Goal: Information Seeking & Learning: Learn about a topic

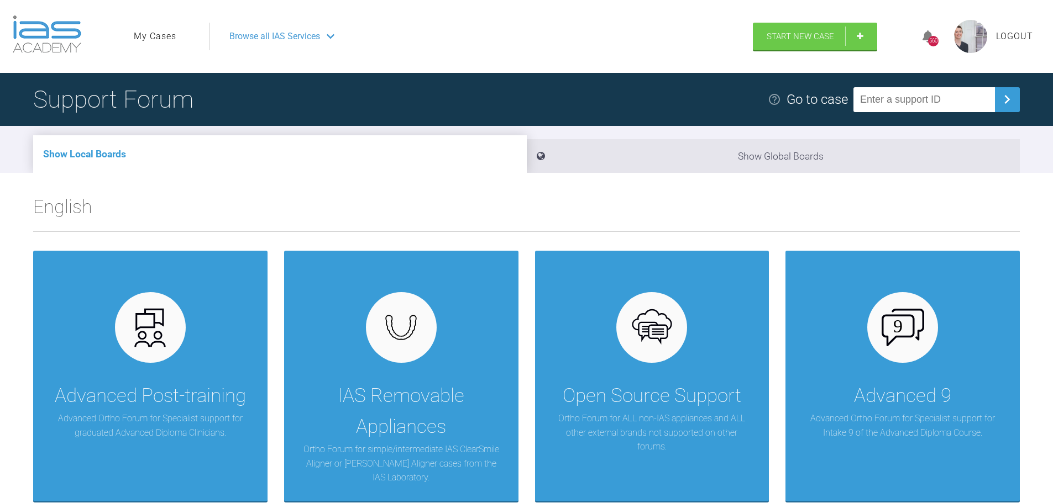
click at [163, 33] on link "My Cases" at bounding box center [155, 36] width 43 height 14
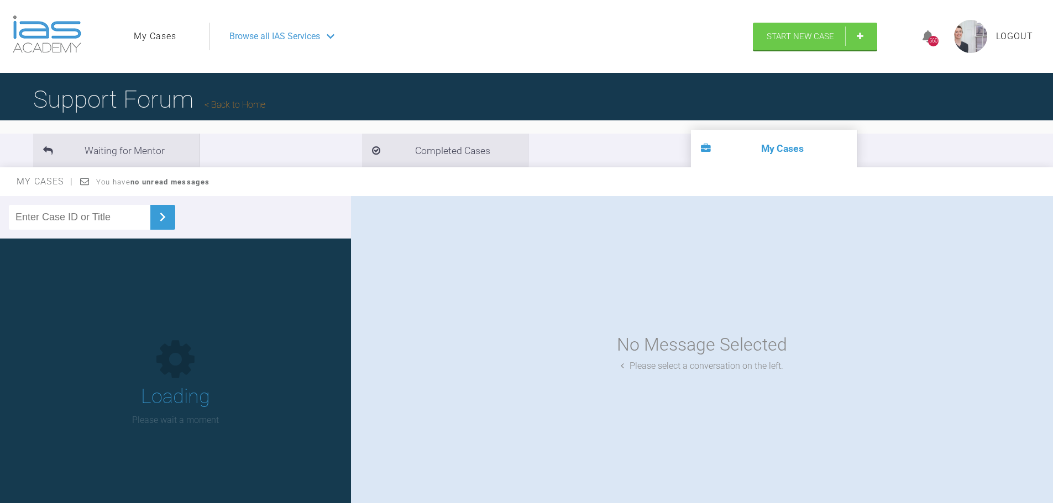
click at [116, 212] on input "text" at bounding box center [79, 217] width 141 height 25
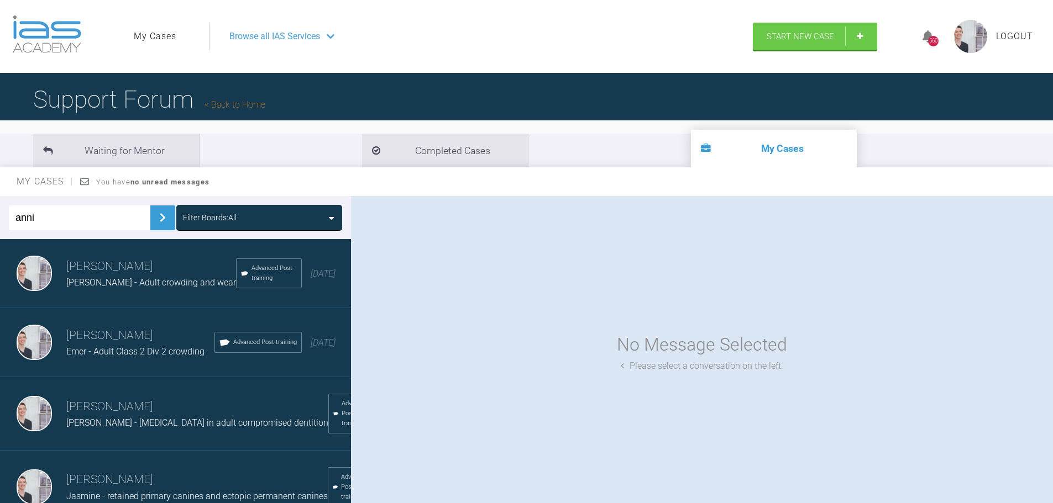
type input "anni"
click at [154, 221] on img at bounding box center [163, 218] width 18 height 18
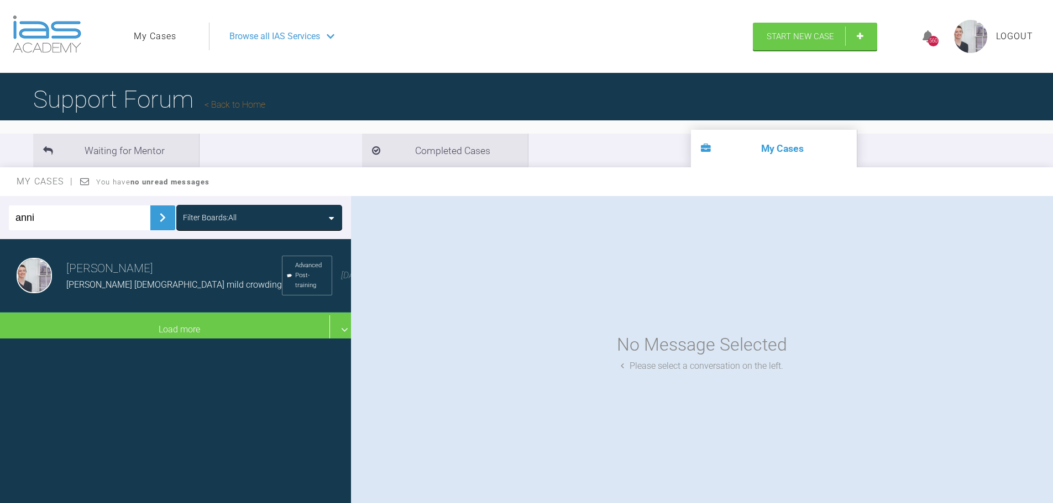
click at [144, 280] on span "[PERSON_NAME] [DEMOGRAPHIC_DATA] mild crowding" at bounding box center [173, 285] width 215 height 10
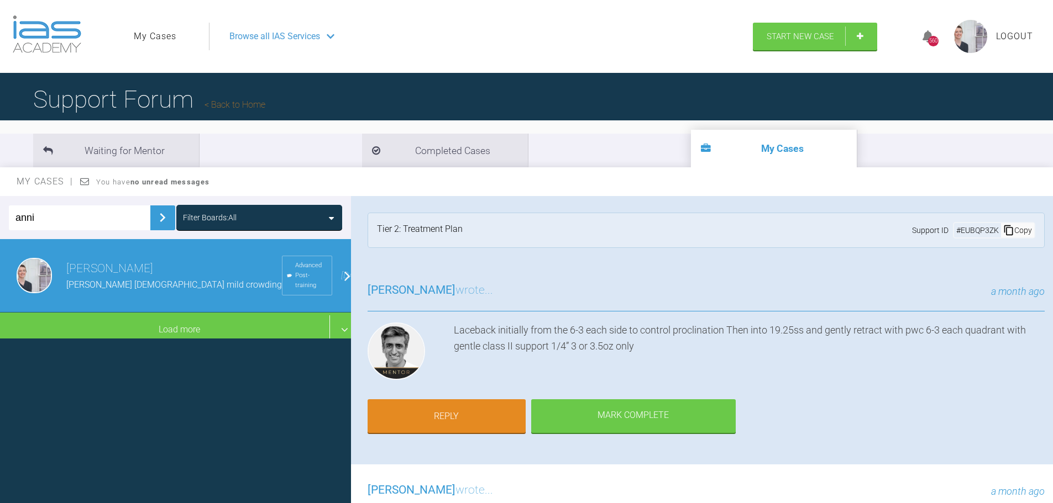
click at [920, 393] on div "[PERSON_NAME] wrote... a month ago [PERSON_NAME] initially from the 6-3 each si…" at bounding box center [706, 365] width 710 height 200
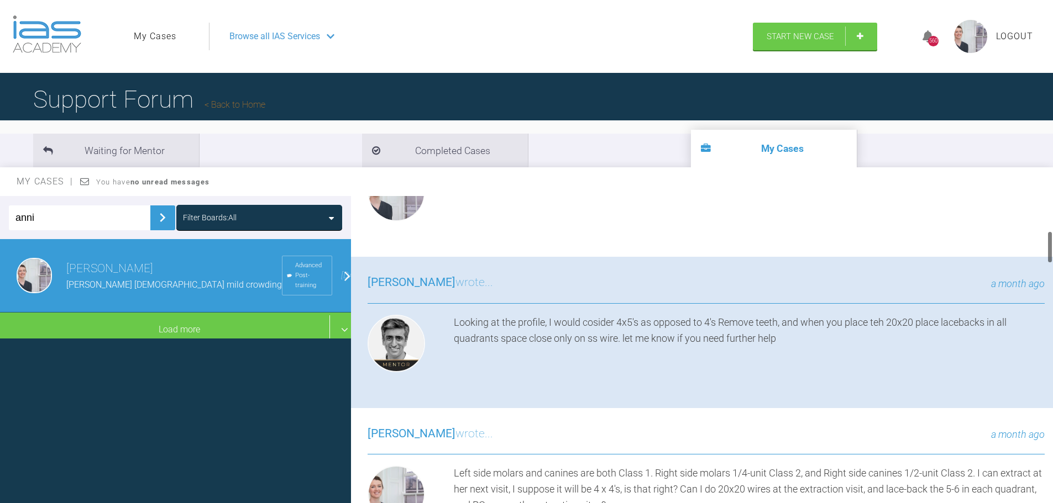
scroll to position [332, 0]
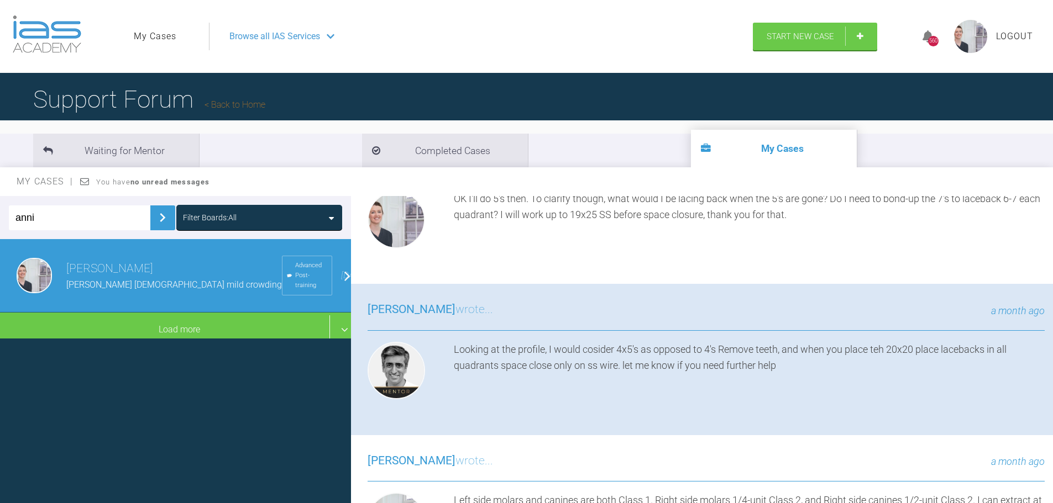
click at [902, 391] on div "Looking at the profile, I would cosider 4x5's as opposed to 4's Remove teeth, a…" at bounding box center [749, 373] width 591 height 62
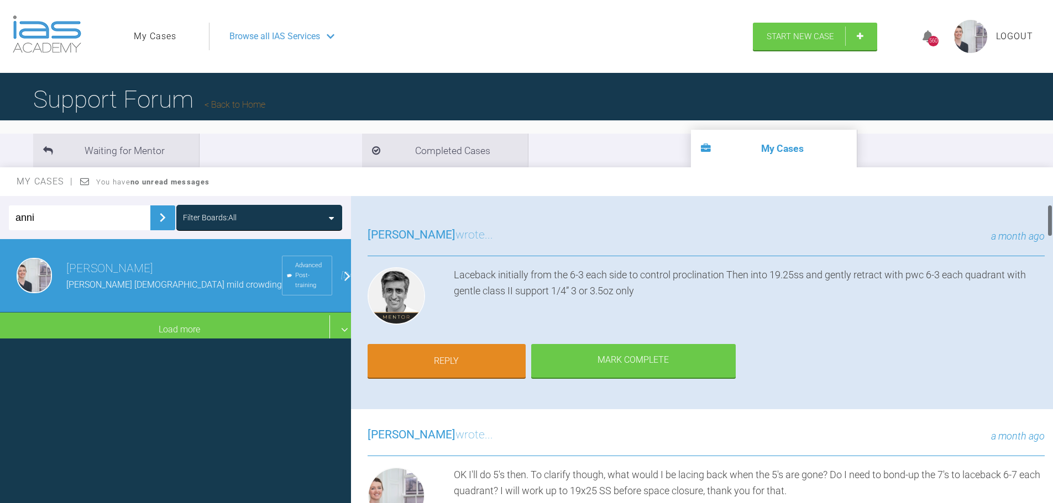
scroll to position [111, 0]
